Goal: Task Accomplishment & Management: Use online tool/utility

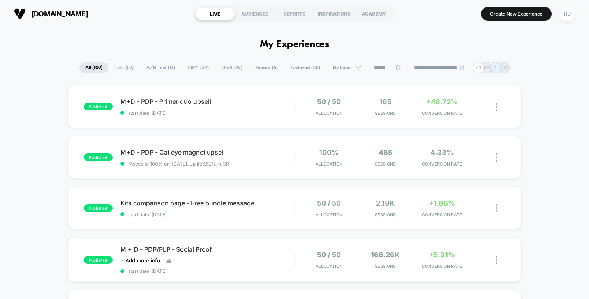
click at [160, 64] on span "A/B Test ( 13 )" at bounding box center [161, 67] width 40 height 11
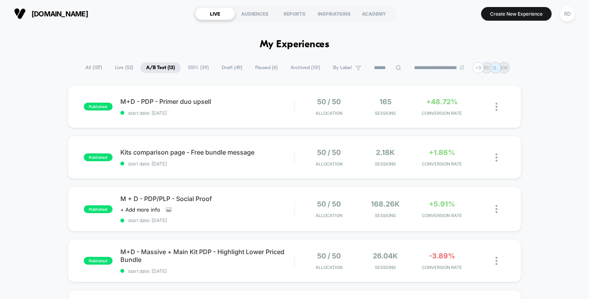
click at [530, 15] on button "Create New Experience" at bounding box center [516, 14] width 71 height 14
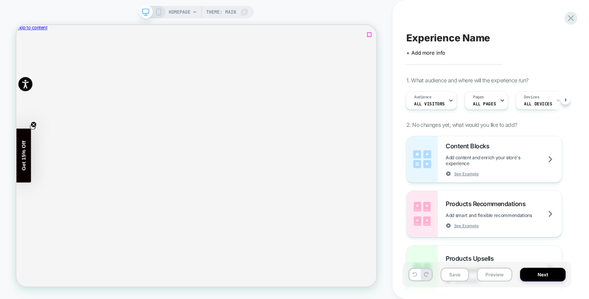
click at [25, 67] on icon "Close" at bounding box center [23, 69] width 4 height 4
click at [488, 99] on div "Pages ALL PAGES" at bounding box center [484, 101] width 39 height 18
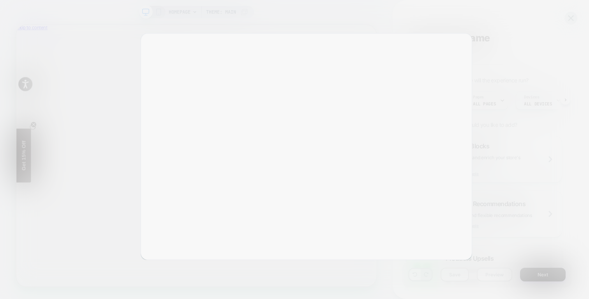
scroll to position [0, 961]
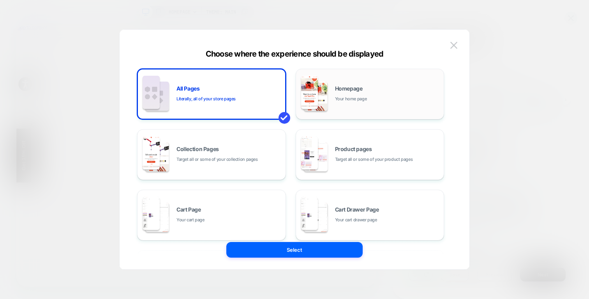
click at [366, 95] on span "Your home page" at bounding box center [351, 98] width 32 height 7
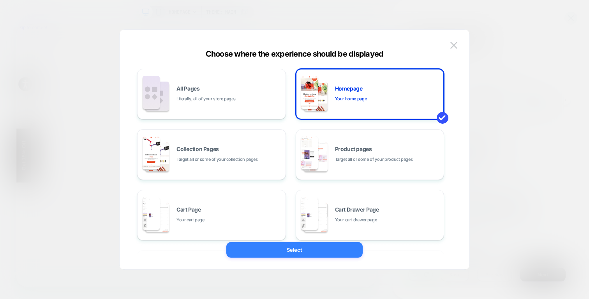
click at [313, 244] on button "Select" at bounding box center [295, 250] width 136 height 16
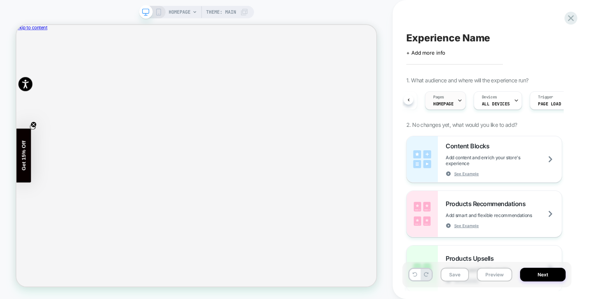
scroll to position [0, 71]
click at [446, 36] on span "Experience Name" at bounding box center [449, 38] width 84 height 12
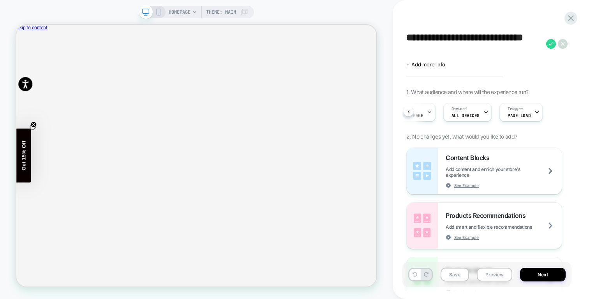
scroll to position [0, 961]
click at [407, 35] on textarea "**********" at bounding box center [475, 43] width 136 height 23
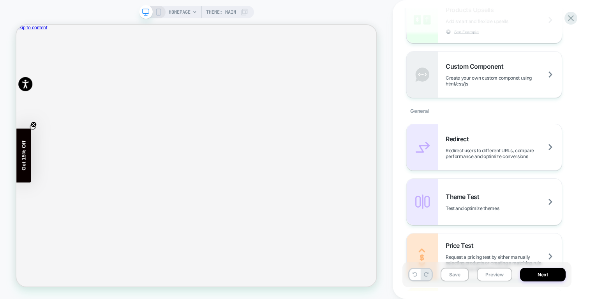
scroll to position [0, 0]
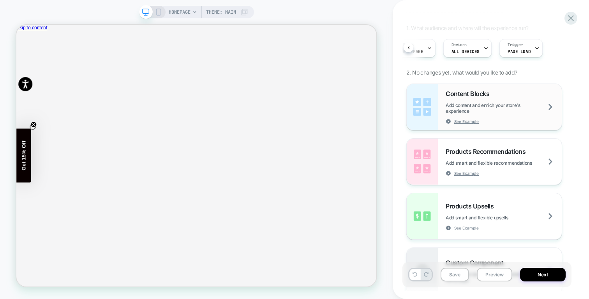
type textarea "**********"
click at [502, 109] on span "Add content and enrich your store's experience" at bounding box center [504, 108] width 116 height 12
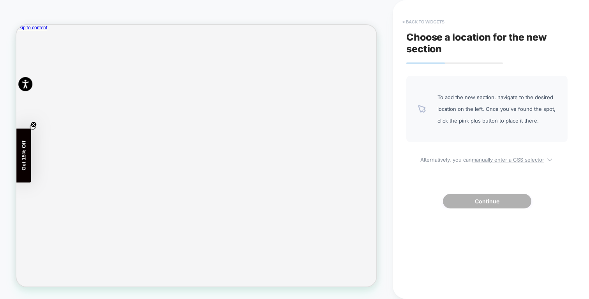
click at [421, 21] on button "< Back to widgets" at bounding box center [424, 22] width 50 height 12
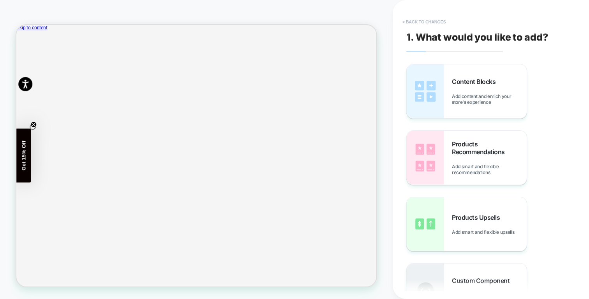
click at [424, 18] on button "< Back to changes" at bounding box center [424, 22] width 51 height 12
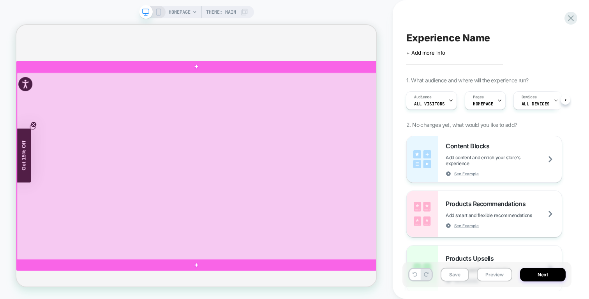
click at [262, 220] on div at bounding box center [257, 213] width 481 height 250
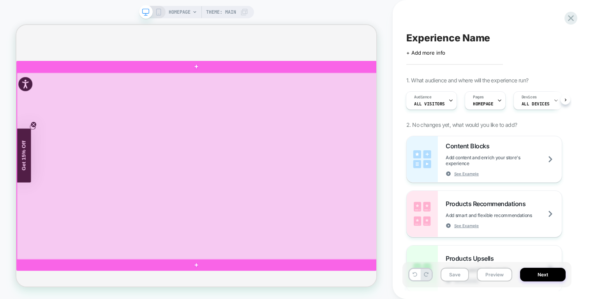
click at [337, 179] on div at bounding box center [257, 213] width 481 height 250
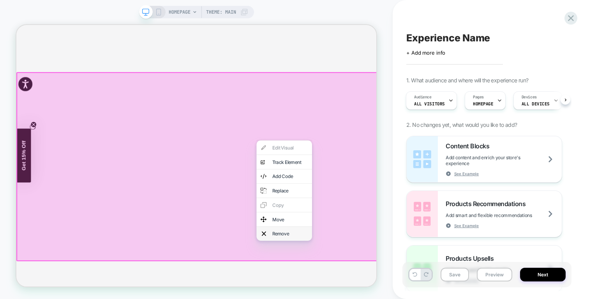
click at [375, 298] on div "Remove" at bounding box center [382, 303] width 48 height 8
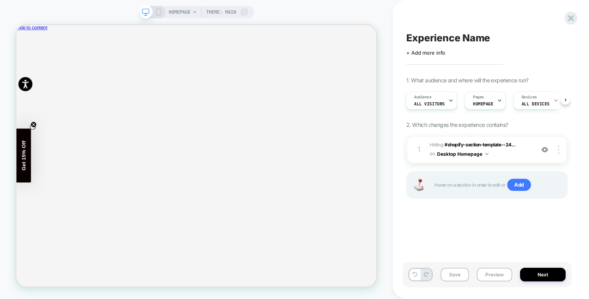
click at [158, 13] on icon at bounding box center [158, 12] width 7 height 7
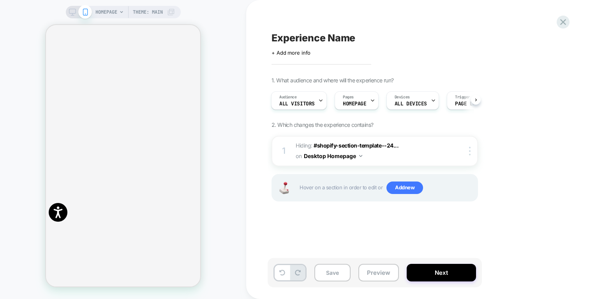
scroll to position [460, 0]
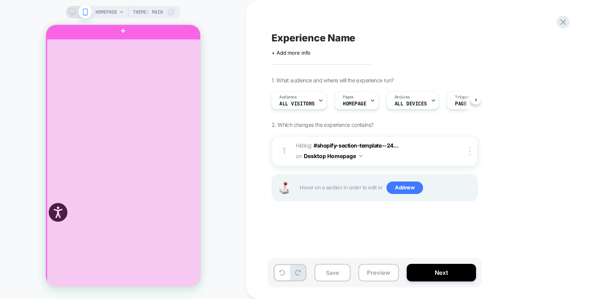
scroll to position [0, 154]
click at [137, 158] on div at bounding box center [124, 164] width 154 height 251
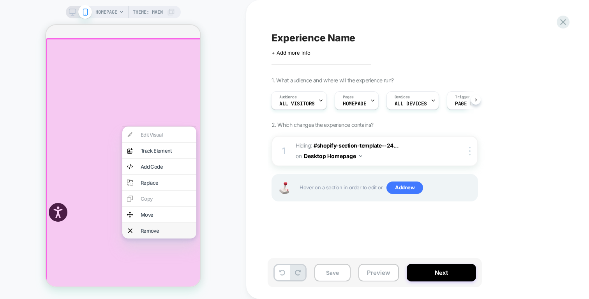
click at [150, 238] on div "Remove" at bounding box center [159, 231] width 74 height 16
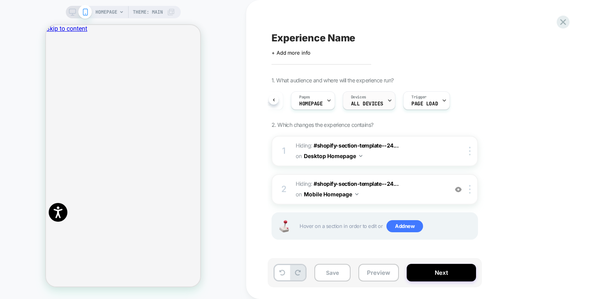
scroll to position [0, 0]
click at [322, 39] on span "Experience Name" at bounding box center [314, 38] width 84 height 12
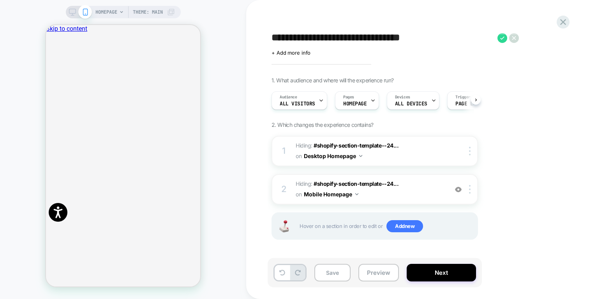
type textarea "**********"
click at [441, 273] on button "Next" at bounding box center [441, 273] width 69 height 18
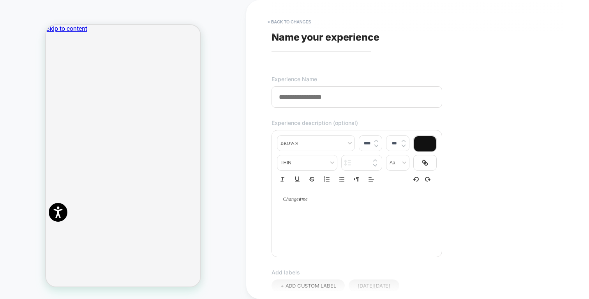
click at [303, 36] on span "Name your experience" at bounding box center [326, 37] width 108 height 12
click at [299, 99] on input at bounding box center [357, 96] width 171 height 21
drag, startPoint x: 344, startPoint y: 98, endPoint x: 244, endPoint y: 93, distance: 100.3
click at [244, 93] on div "**********" at bounding box center [294, 149] width 589 height 299
type input "******"
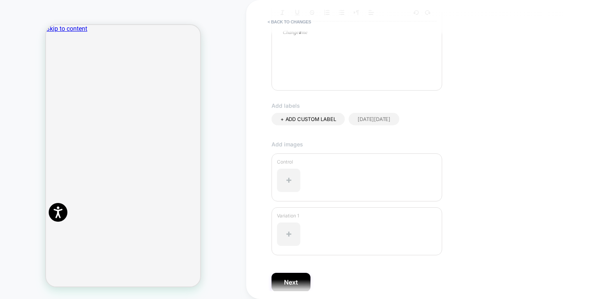
scroll to position [198, 0]
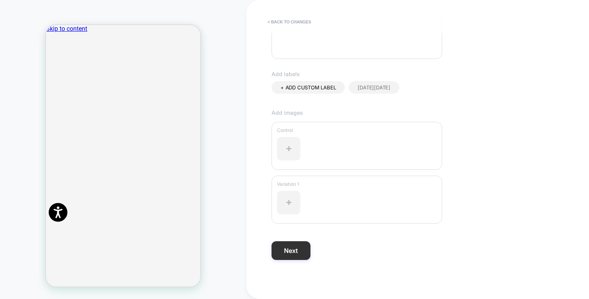
click at [295, 255] on button "Next" at bounding box center [291, 250] width 39 height 19
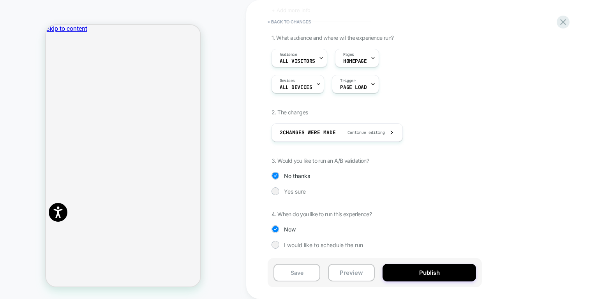
scroll to position [0, 0]
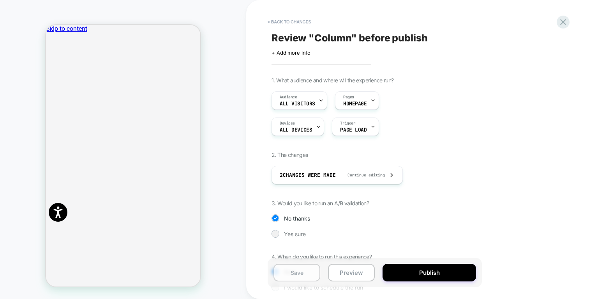
click at [302, 276] on button "Save" at bounding box center [297, 273] width 47 height 18
click at [286, 19] on button "< Back to changes" at bounding box center [289, 22] width 51 height 12
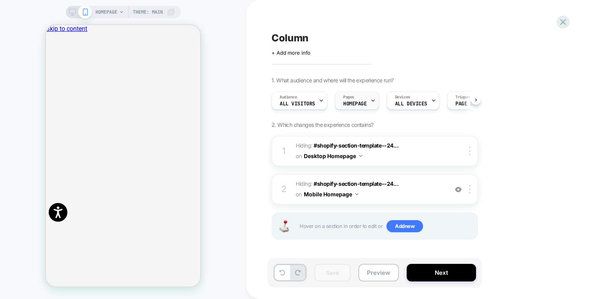
scroll to position [0, 0]
click at [307, 100] on div "Audience All Visitors" at bounding box center [297, 101] width 51 height 18
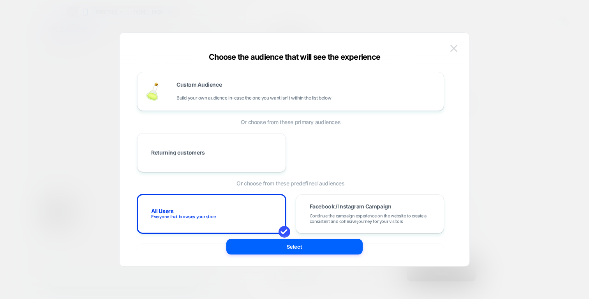
click at [455, 48] on img at bounding box center [454, 48] width 7 height 7
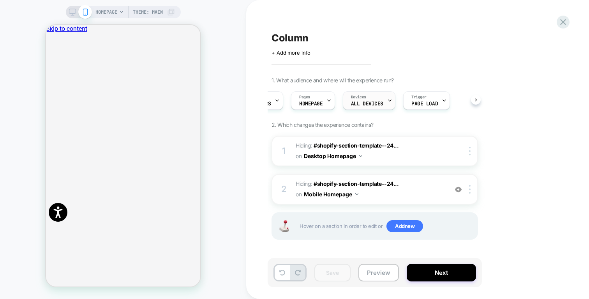
scroll to position [0, 0]
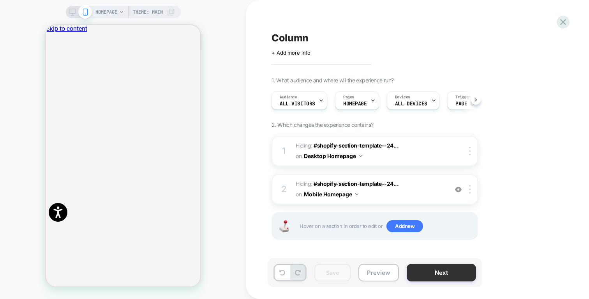
click at [444, 277] on button "Next" at bounding box center [441, 273] width 69 height 18
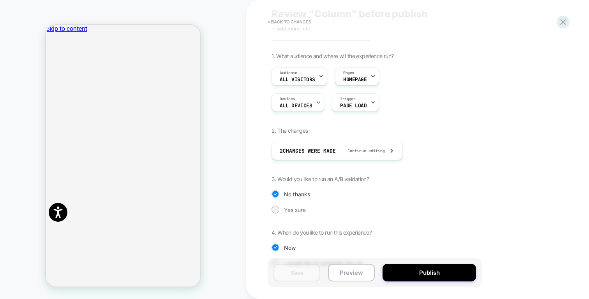
scroll to position [42, 0]
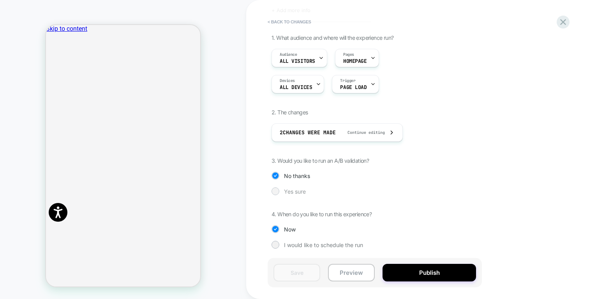
click at [296, 191] on span "Yes sure" at bounding box center [295, 191] width 22 height 7
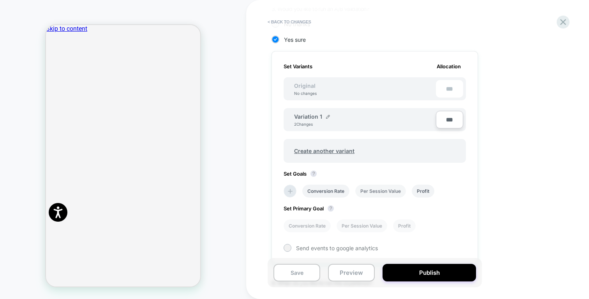
scroll to position [185, 0]
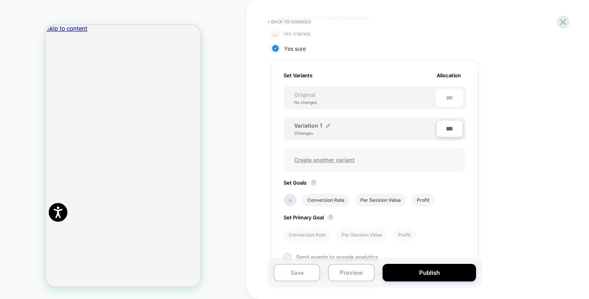
click at [333, 157] on span "Create another variant" at bounding box center [325, 159] width 76 height 18
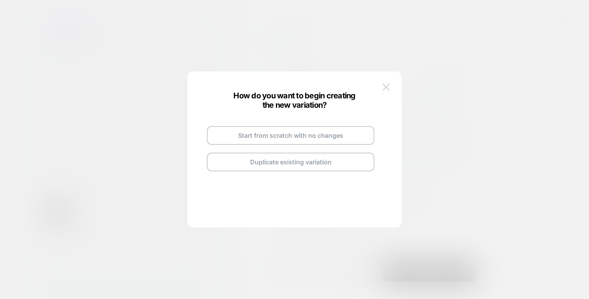
click at [386, 88] on img at bounding box center [386, 86] width 7 height 7
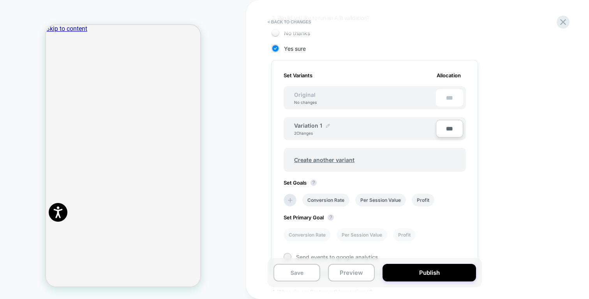
click at [327, 126] on img at bounding box center [328, 126] width 4 height 4
drag, startPoint x: 333, startPoint y: 132, endPoint x: 278, endPoint y: 133, distance: 54.6
click at [278, 133] on div "**********" at bounding box center [375, 167] width 207 height 214
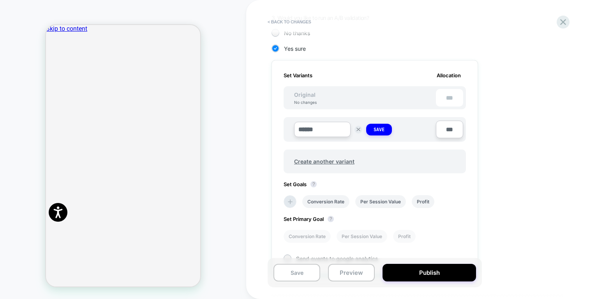
type input "******"
click at [469, 137] on div "Set Variants Allocation Original No changes *** ****** Save *** Create another …" at bounding box center [375, 167] width 207 height 214
click at [473, 122] on div "Set Variants Allocation Original No changes *** ****** Save *** Create another …" at bounding box center [375, 167] width 207 height 214
click at [372, 127] on button "Save" at bounding box center [379, 130] width 26 height 12
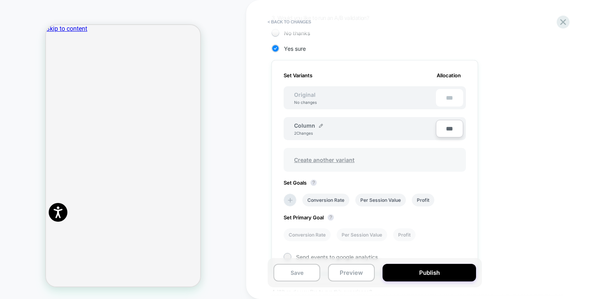
click at [331, 156] on span "Create another variant" at bounding box center [325, 159] width 76 height 18
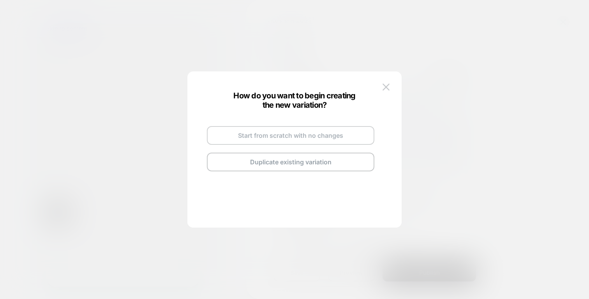
click at [308, 140] on button "Start from scratch with no changes" at bounding box center [291, 135] width 168 height 19
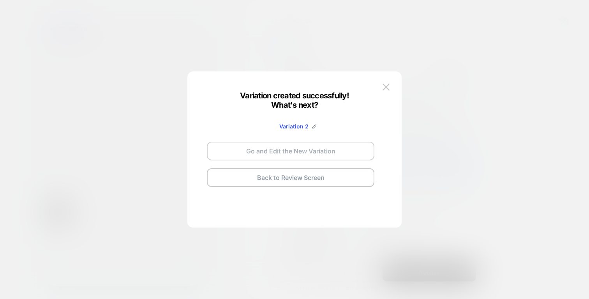
scroll to position [0, 309]
click at [287, 150] on button "Go and Edit the New Variation" at bounding box center [291, 151] width 168 height 19
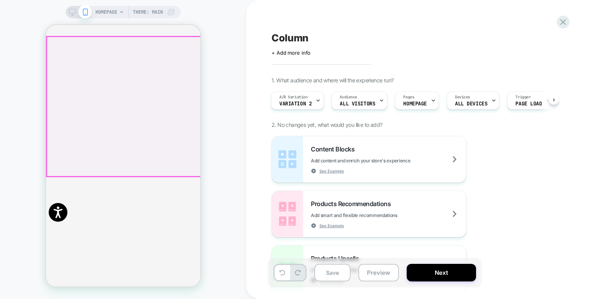
scroll to position [0, 0]
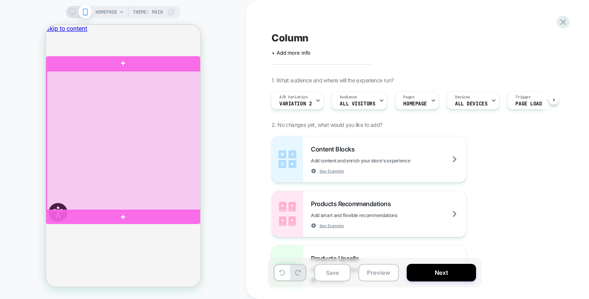
scroll to position [0, 618]
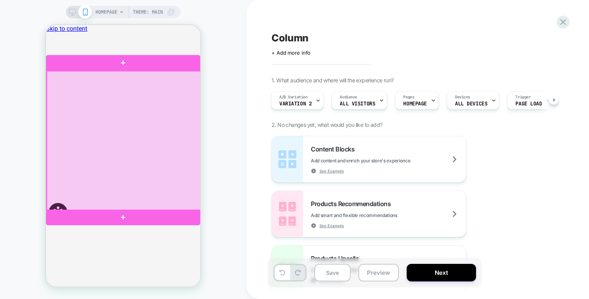
click at [130, 150] on div at bounding box center [124, 141] width 154 height 140
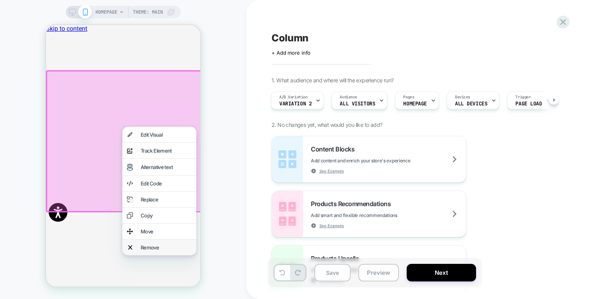
click at [154, 250] on div "Remove" at bounding box center [166, 247] width 51 height 6
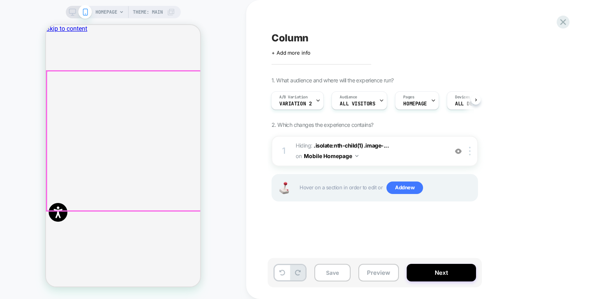
scroll to position [0, 0]
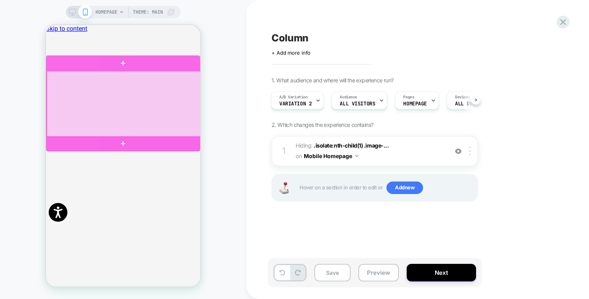
click at [156, 97] on div at bounding box center [124, 104] width 154 height 66
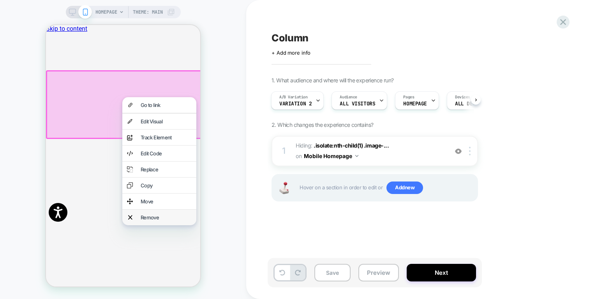
scroll to position [0, 154]
click at [150, 220] on div "Remove" at bounding box center [166, 217] width 51 height 6
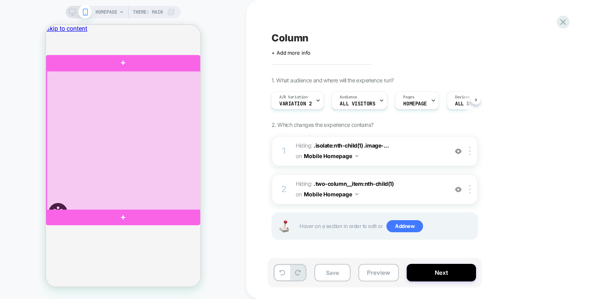
click at [131, 152] on div at bounding box center [124, 141] width 154 height 140
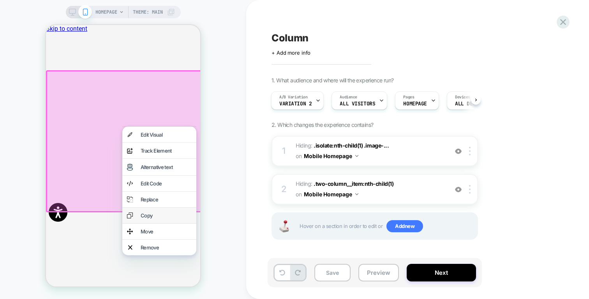
scroll to position [0, 309]
click at [155, 250] on div "Remove" at bounding box center [166, 247] width 51 height 6
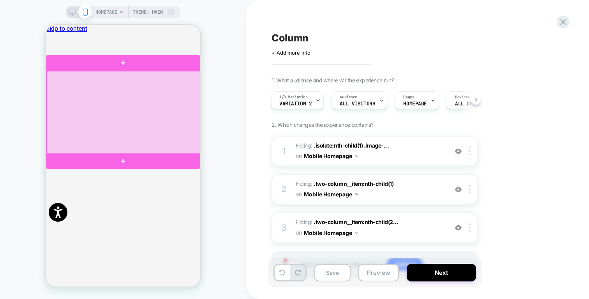
scroll to position [0, 618]
click at [175, 131] on div at bounding box center [124, 112] width 154 height 83
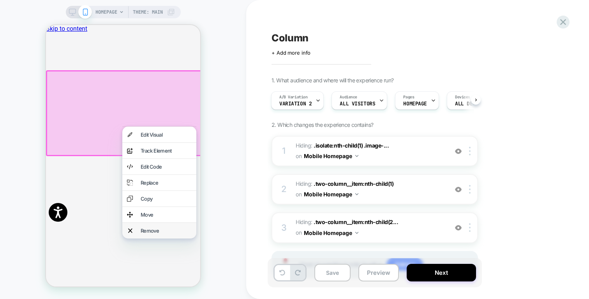
click at [156, 234] on div "Remove" at bounding box center [159, 231] width 74 height 16
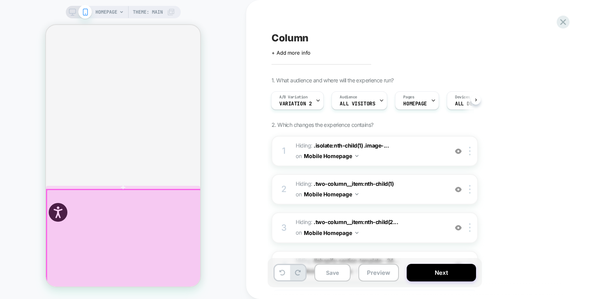
scroll to position [0, 0]
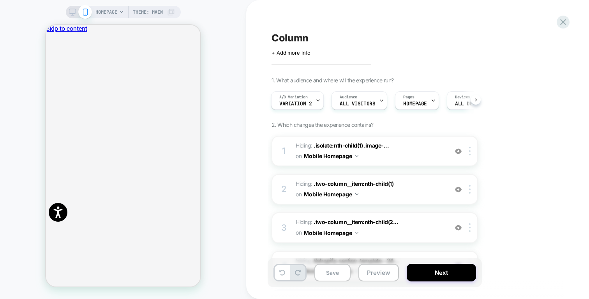
click at [74, 10] on icon at bounding box center [72, 12] width 7 height 7
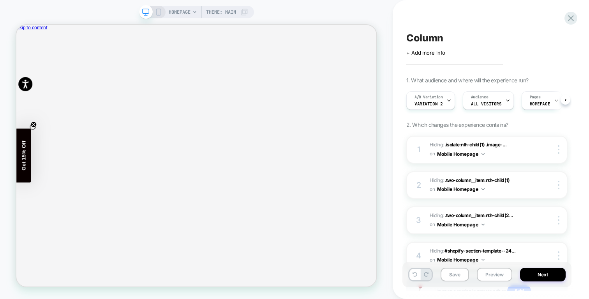
scroll to position [0, 0]
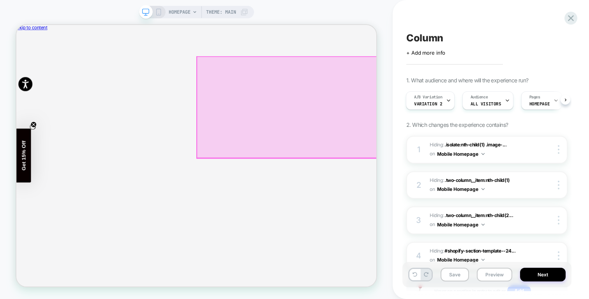
scroll to position [0, 480]
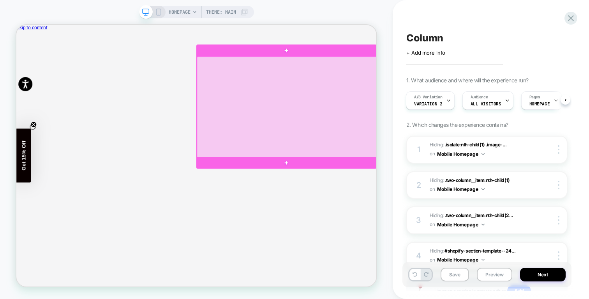
click at [400, 142] on div at bounding box center [377, 134] width 240 height 135
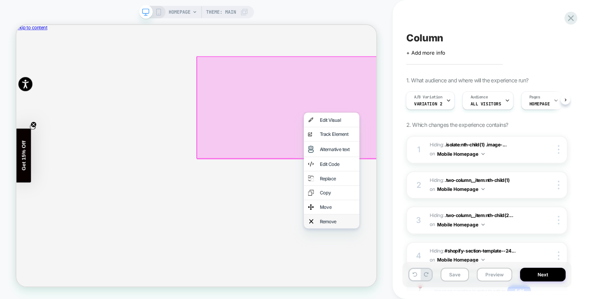
click at [440, 290] on div "Remove" at bounding box center [445, 287] width 48 height 8
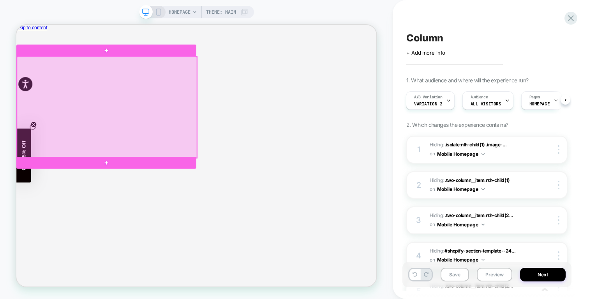
click at [189, 156] on div at bounding box center [137, 134] width 240 height 135
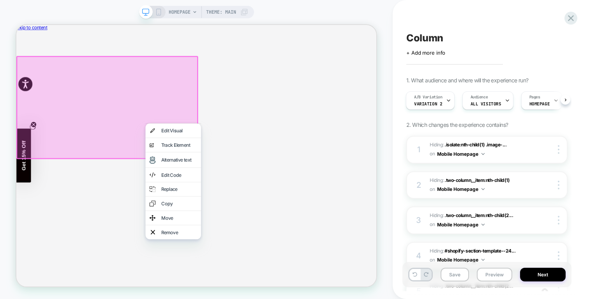
scroll to position [0, 961]
click at [238, 248] on div "Replace" at bounding box center [234, 244] width 48 height 8
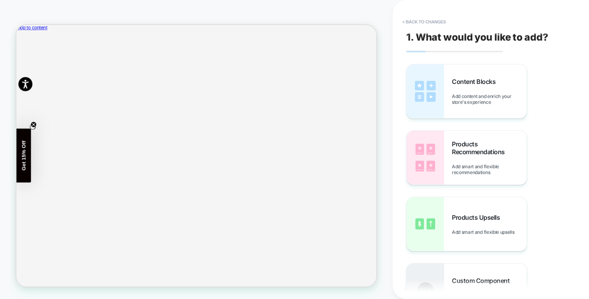
click at [426, 19] on button "< Back to changes" at bounding box center [424, 22] width 51 height 12
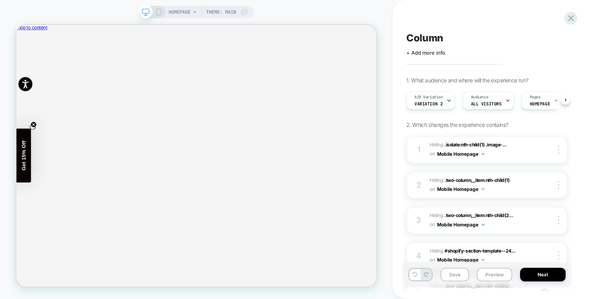
scroll to position [0, 0]
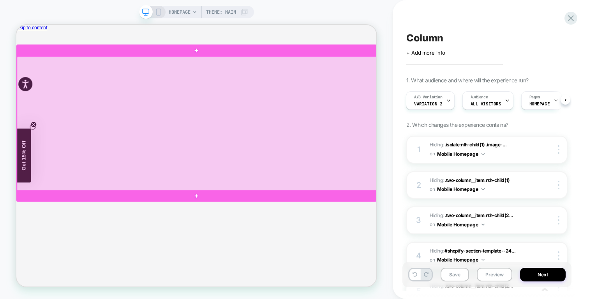
click at [311, 159] on div at bounding box center [257, 156] width 481 height 179
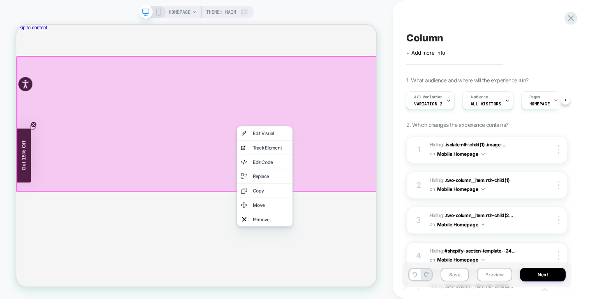
scroll to position [0, 0]
click at [347, 288] on div "Remove" at bounding box center [356, 284] width 48 height 8
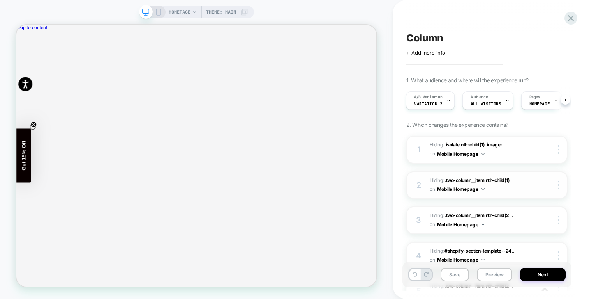
scroll to position [0, 480]
click at [459, 274] on button "Save" at bounding box center [455, 274] width 28 height 14
click at [434, 39] on span "Column" at bounding box center [425, 38] width 37 height 12
drag, startPoint x: 444, startPoint y: 39, endPoint x: 404, endPoint y: 37, distance: 40.2
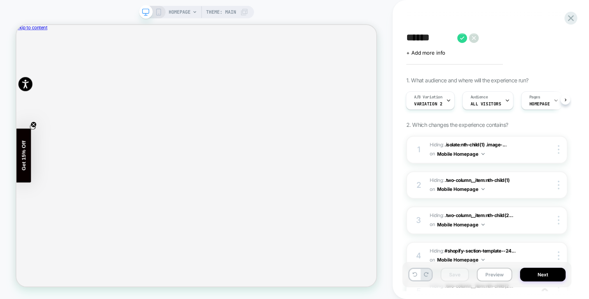
click at [404, 37] on div "****** Click to edit experience details + Add more info 1. What audience and wh…" at bounding box center [487, 149] width 169 height 283
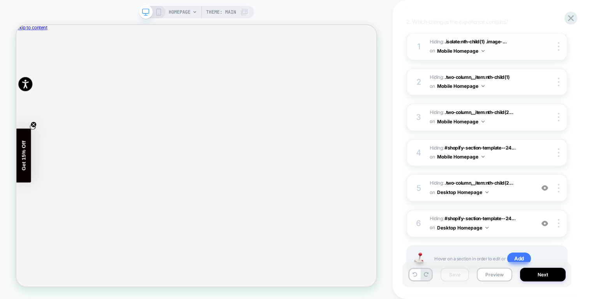
scroll to position [0, 0]
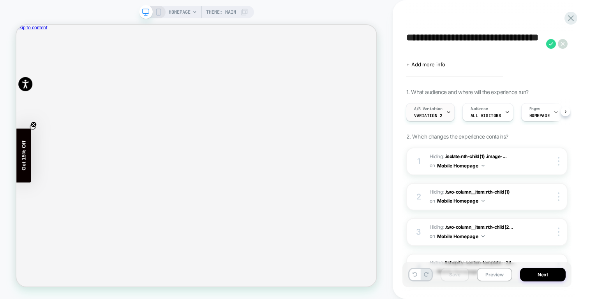
type textarea "**********"
click at [441, 113] on span "Variation 2" at bounding box center [428, 115] width 28 height 5
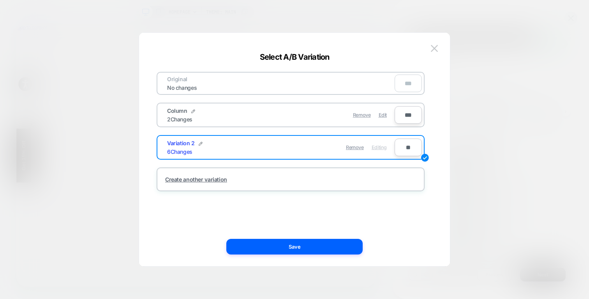
scroll to position [0, 1922]
click at [202, 143] on img at bounding box center [201, 144] width 4 height 4
drag, startPoint x: 204, startPoint y: 148, endPoint x: 136, endPoint y: 149, distance: 67.8
click at [403, 125] on div "**********" at bounding box center [483, 112] width 161 height 26
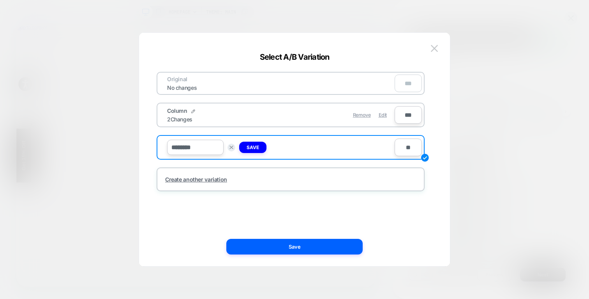
type input "*********"
click at [254, 150] on strong "Save" at bounding box center [253, 147] width 12 height 6
click at [406, 145] on input "**" at bounding box center [408, 147] width 27 height 18
type input "***"
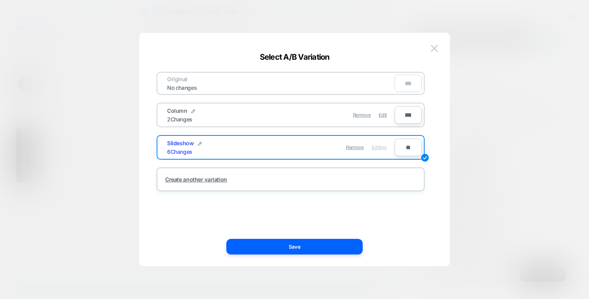
type input "**"
type input "***"
click at [352, 198] on div "Original No changes ** Column 2 Changes Remove Edit *** Slideshow 6 Changes Rem…" at bounding box center [291, 149] width 288 height 202
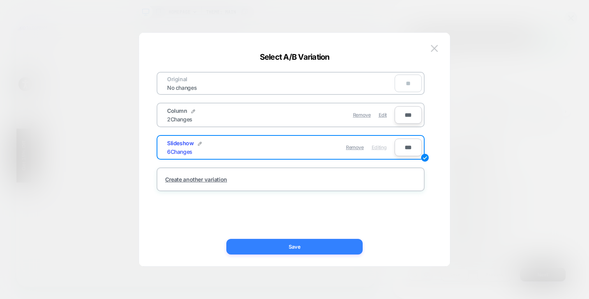
click at [303, 246] on button "Save" at bounding box center [295, 247] width 136 height 16
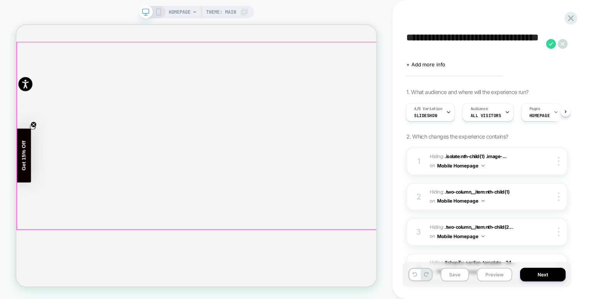
scroll to position [0, 0]
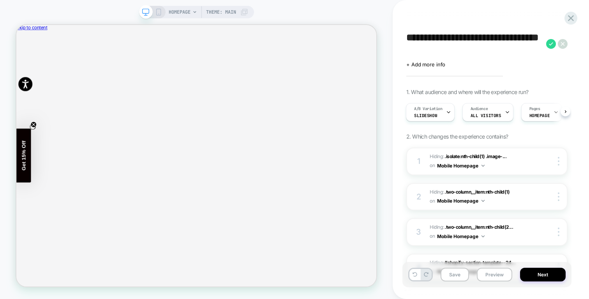
click at [154, 11] on div at bounding box center [152, 12] width 20 height 7
click at [160, 12] on rect at bounding box center [158, 12] width 4 height 6
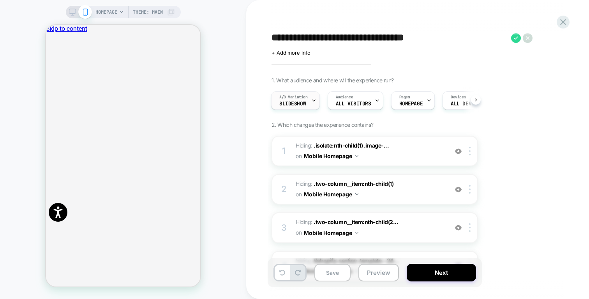
click at [310, 97] on div "A/B Variation Slideshow" at bounding box center [294, 101] width 44 height 18
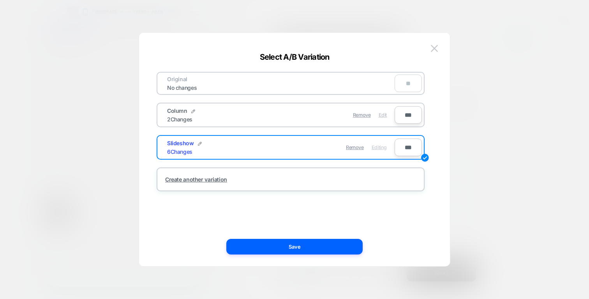
click at [382, 119] on div "Edit" at bounding box center [383, 114] width 8 height 15
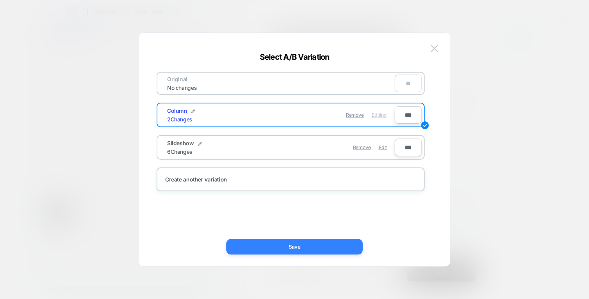
click at [309, 244] on button "Save" at bounding box center [295, 247] width 136 height 16
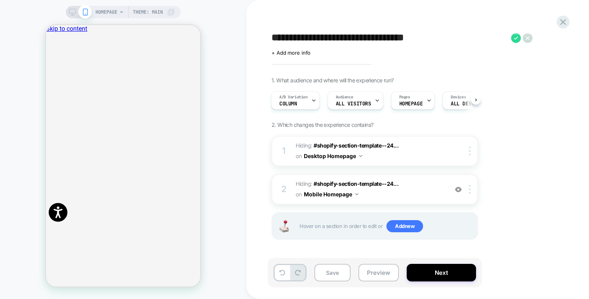
click at [68, 12] on div "HOMEPAGE Theme: MAIN" at bounding box center [123, 12] width 115 height 12
click at [74, 9] on icon at bounding box center [72, 12] width 7 height 7
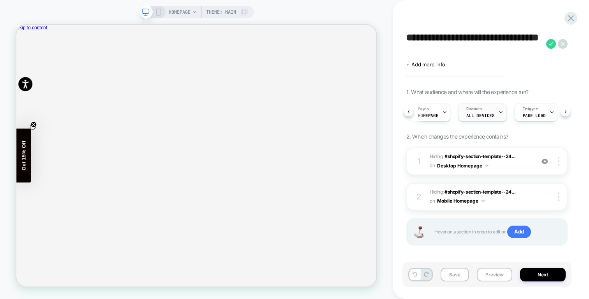
scroll to position [0, 127]
click at [510, 112] on div "Trigger Page Load" at bounding box center [519, 112] width 39 height 18
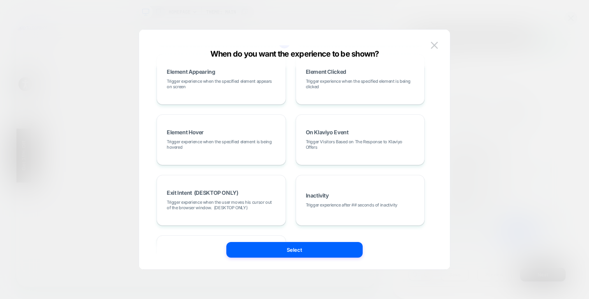
scroll to position [131, 0]
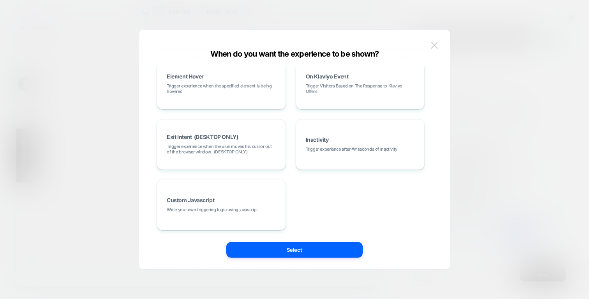
click at [435, 48] on img at bounding box center [434, 45] width 7 height 7
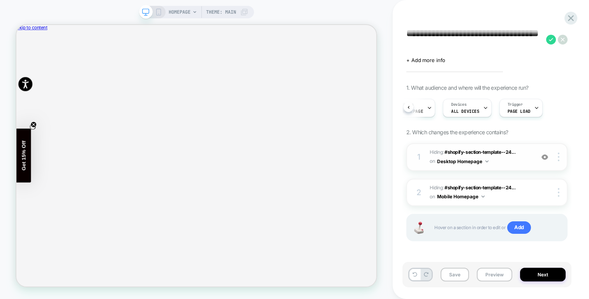
scroll to position [0, 0]
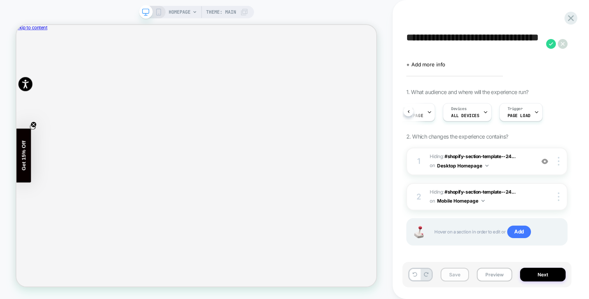
click at [457, 274] on button "Save" at bounding box center [455, 274] width 28 height 14
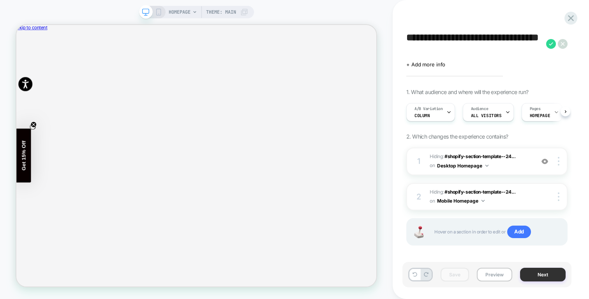
click at [547, 274] on button "Next" at bounding box center [543, 274] width 46 height 14
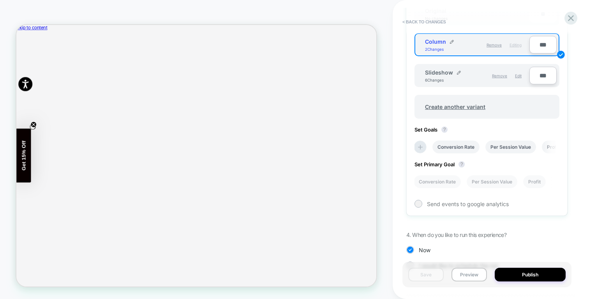
scroll to position [286, 0]
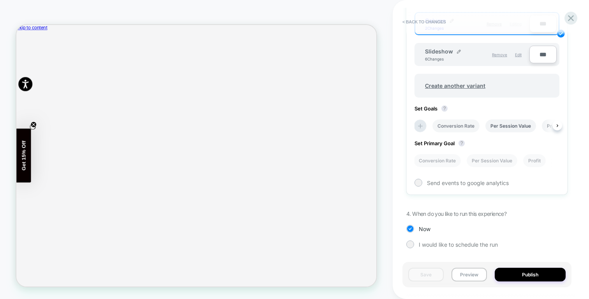
click at [462, 129] on li "Conversion Rate" at bounding box center [456, 125] width 47 height 13
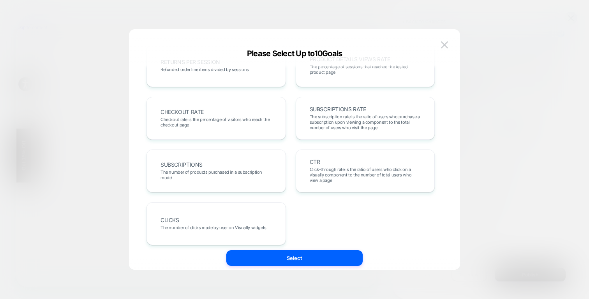
scroll to position [288, 0]
click at [362, 158] on div "CTR Click-through rate is the ratio of users who click on a visually component …" at bounding box center [365, 170] width 123 height 27
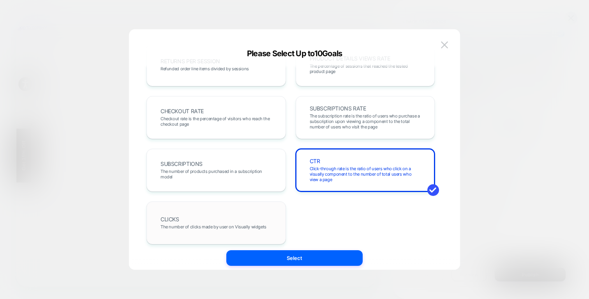
click at [242, 214] on div "CLICKS The number of clicks made by user on Visually widgets" at bounding box center [216, 222] width 123 height 27
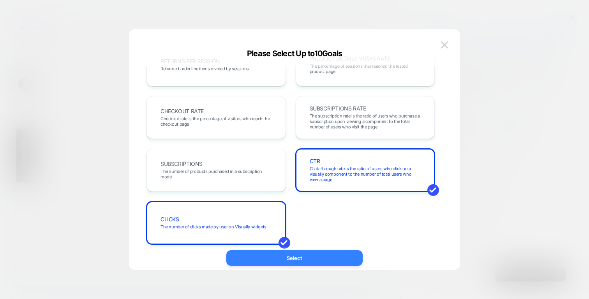
click at [304, 260] on button "Select" at bounding box center [295, 258] width 136 height 16
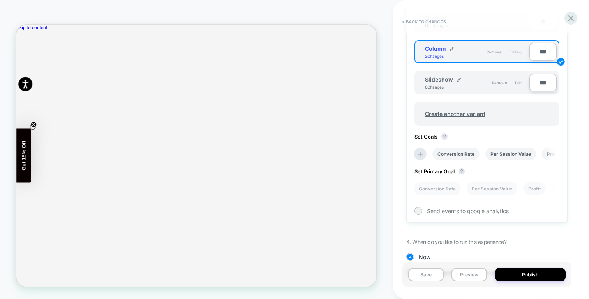
scroll to position [258, 0]
click at [473, 157] on li "Conversion Rate" at bounding box center [456, 153] width 47 height 13
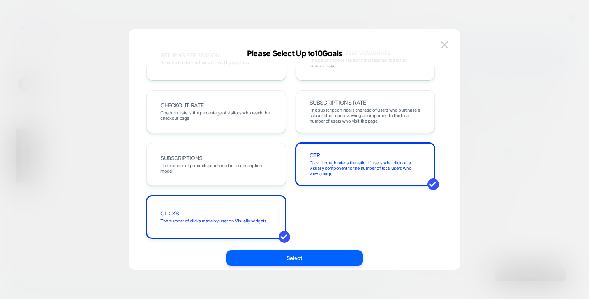
scroll to position [288, 0]
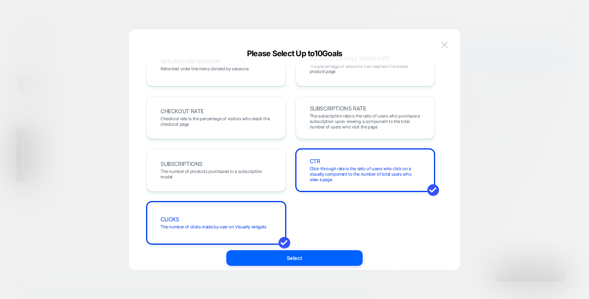
click at [444, 40] on button at bounding box center [445, 45] width 12 height 12
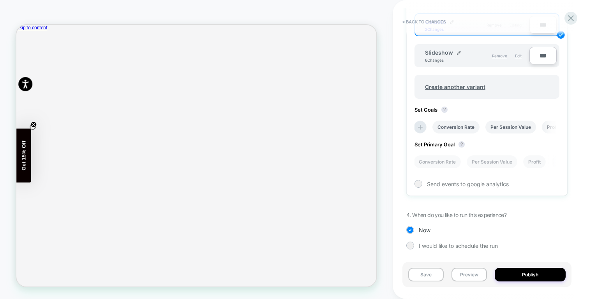
scroll to position [286, 0]
click at [450, 157] on li "Conversion Rate" at bounding box center [437, 160] width 47 height 13
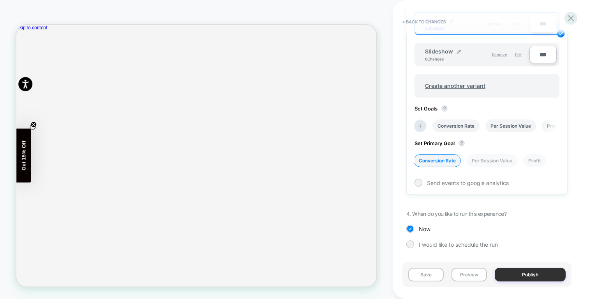
click at [539, 277] on button "Publish" at bounding box center [530, 274] width 71 height 14
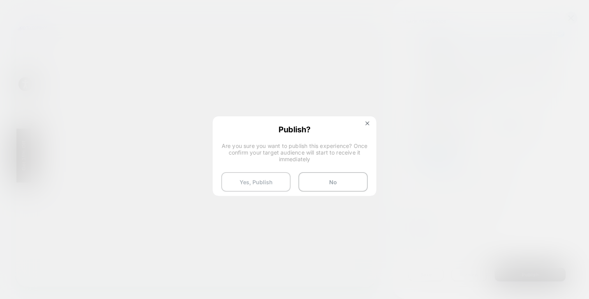
click at [265, 186] on button "Yes, Publish" at bounding box center [255, 181] width 69 height 19
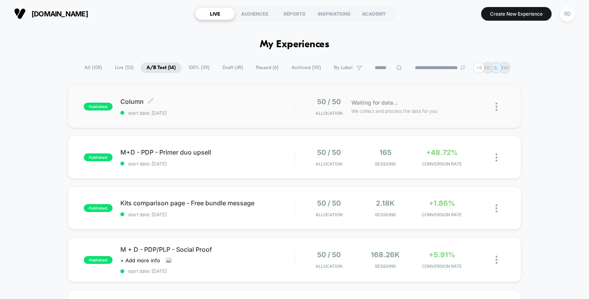
click at [137, 102] on span "Column Click to edit experience details" at bounding box center [207, 101] width 174 height 8
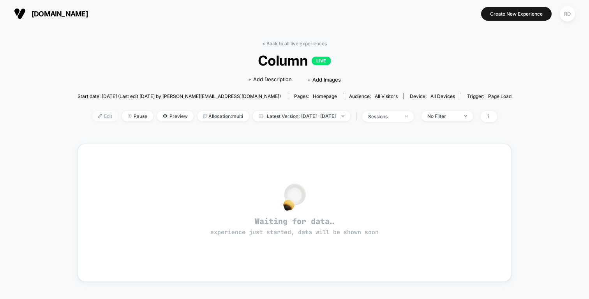
click at [92, 112] on span "Edit" at bounding box center [105, 116] width 26 height 11
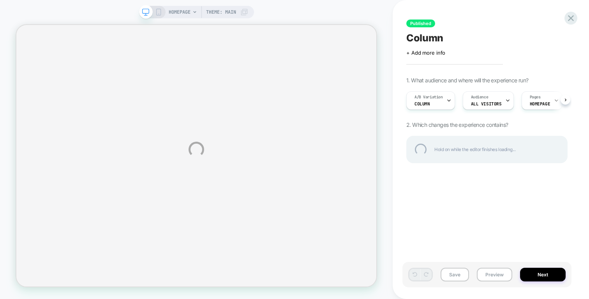
click at [439, 99] on div "HOMEPAGE Theme: MAIN Published Column Click to edit experience details + Add mo…" at bounding box center [294, 149] width 589 height 299
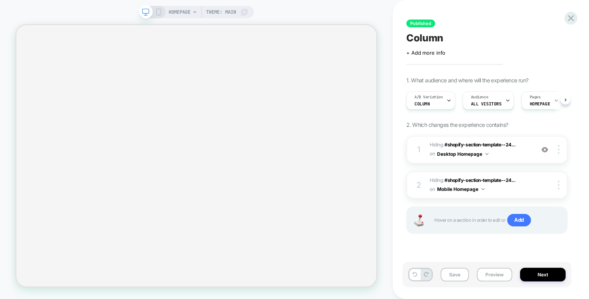
scroll to position [0, 0]
click at [446, 101] on icon at bounding box center [448, 100] width 5 height 5
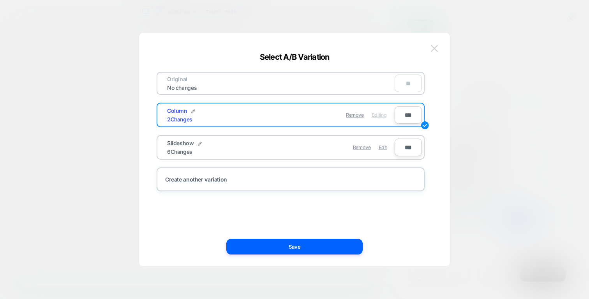
click at [435, 49] on img at bounding box center [434, 48] width 7 height 7
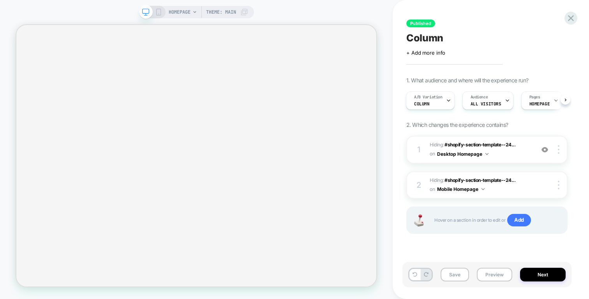
click at [431, 40] on span "Column" at bounding box center [425, 38] width 37 height 12
drag, startPoint x: 445, startPoint y: 40, endPoint x: 396, endPoint y: 40, distance: 49.5
click at [396, 40] on div "Published ****** Click to edit experience details + Add more info 1. What audie…" at bounding box center [491, 149] width 196 height 299
click at [426, 41] on textarea "******" at bounding box center [430, 38] width 47 height 12
drag, startPoint x: 441, startPoint y: 40, endPoint x: 401, endPoint y: 40, distance: 39.8
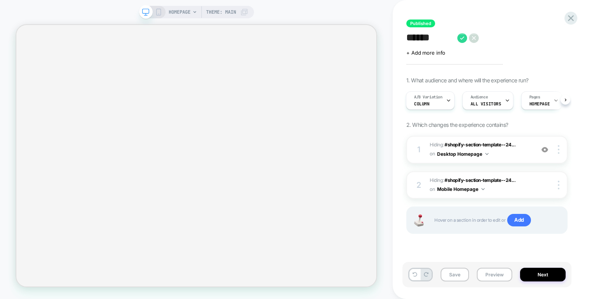
click at [401, 40] on div "Published ****** Click to edit experience details + Add more info 1. What audie…" at bounding box center [491, 149] width 196 height 299
type textarea "*"
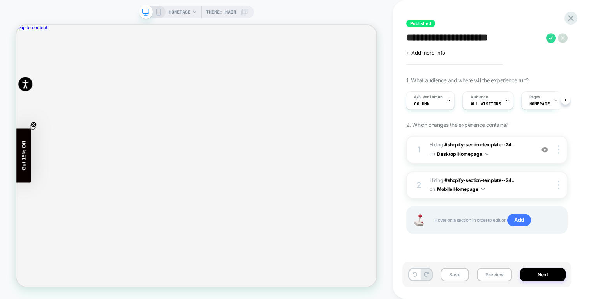
scroll to position [340, 0]
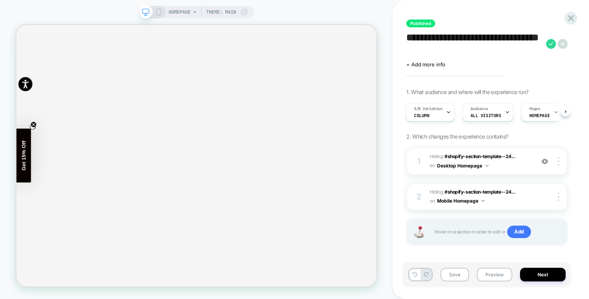
drag, startPoint x: 457, startPoint y: 53, endPoint x: 401, endPoint y: 37, distance: 58.7
click at [401, 37] on div "**********" at bounding box center [491, 149] width 196 height 299
type textarea "**********"
click at [489, 58] on div "Click to edit experience details + Add more info" at bounding box center [487, 61] width 161 height 12
click at [549, 44] on icon at bounding box center [552, 44] width 10 height 10
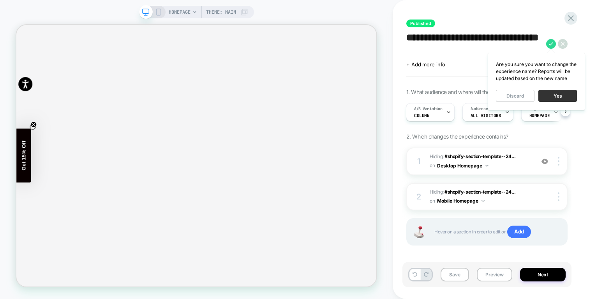
click at [560, 97] on button "Yes" at bounding box center [558, 96] width 39 height 12
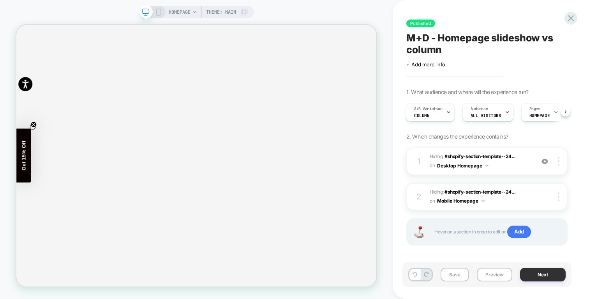
click at [542, 272] on button "Next" at bounding box center [543, 274] width 46 height 14
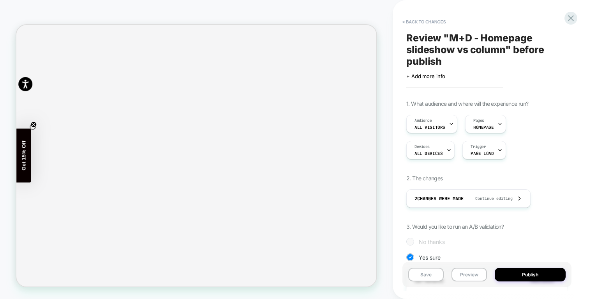
scroll to position [0, 1]
click at [542, 272] on button "Publish" at bounding box center [530, 274] width 71 height 14
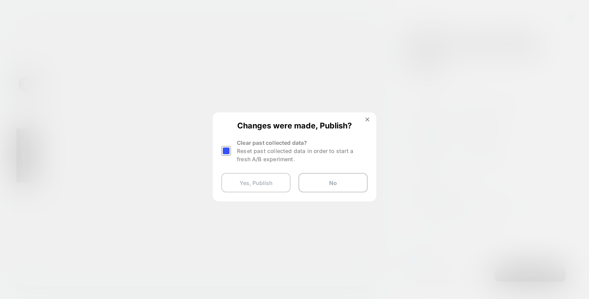
click at [257, 181] on button "Yes, Publish" at bounding box center [255, 182] width 69 height 19
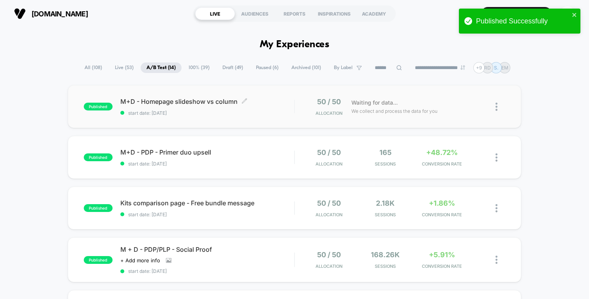
click at [168, 98] on span "M+D - Homepage slideshow vs column Click to edit experience details" at bounding box center [207, 101] width 174 height 8
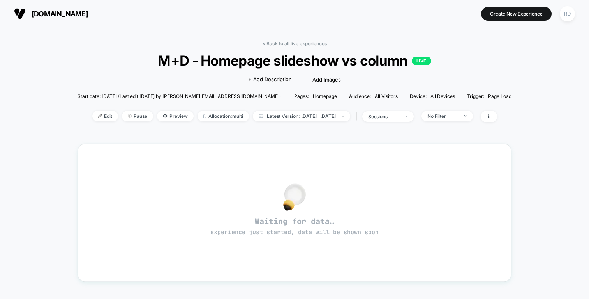
click at [265, 39] on div "< Back to all live experiences M+D - Homepage slideshow vs column LIVE Click to…" at bounding box center [295, 227] width 434 height 384
click at [279, 42] on link "< Back to all live experiences" at bounding box center [294, 44] width 65 height 6
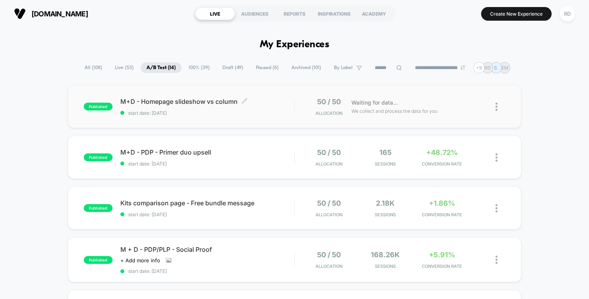
click at [190, 104] on span "M+D - Homepage slideshow vs column Click to edit experience details" at bounding box center [207, 101] width 174 height 8
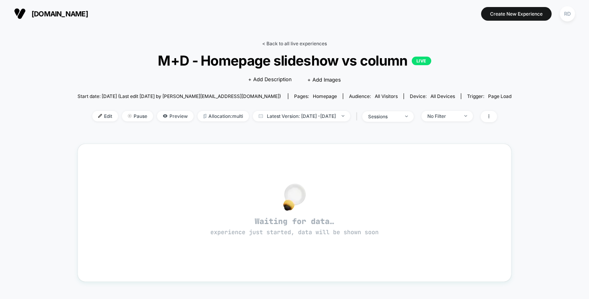
click at [291, 44] on link "< Back to all live experiences" at bounding box center [294, 44] width 65 height 6
